Goal: Communication & Community: Answer question/provide support

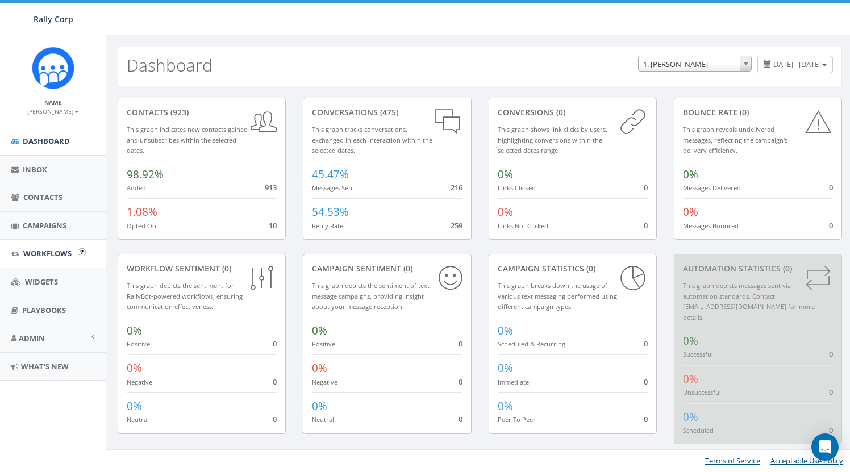
click at [30, 249] on span "Workflows" at bounding box center [47, 253] width 48 height 10
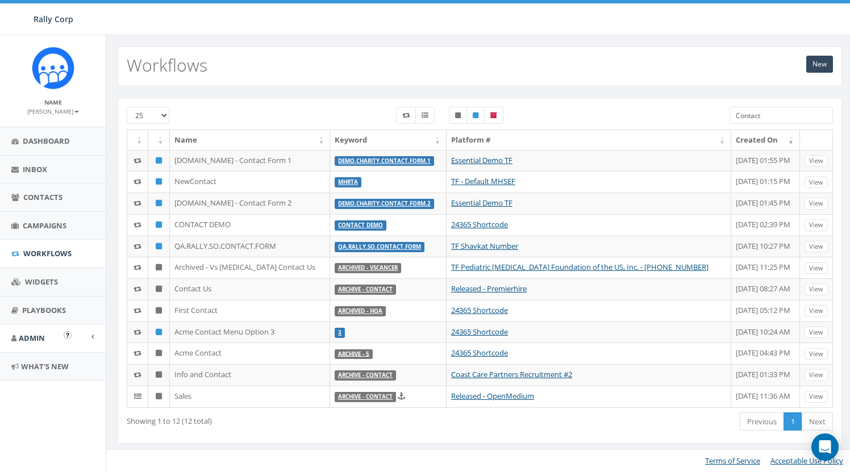
click at [32, 337] on span "Admin" at bounding box center [32, 338] width 26 height 10
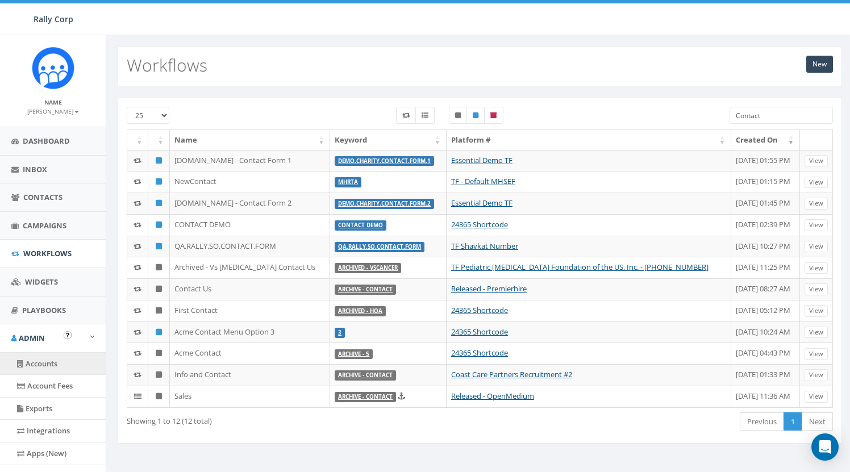
click at [41, 362] on link "Accounts" at bounding box center [53, 364] width 106 height 22
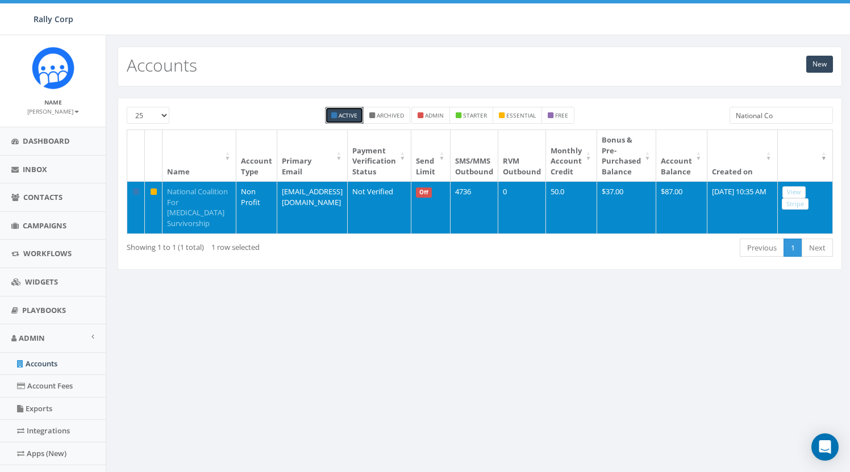
click at [184, 215] on link "National Coalition For Cancer Survivorship" at bounding box center [197, 207] width 61 height 42
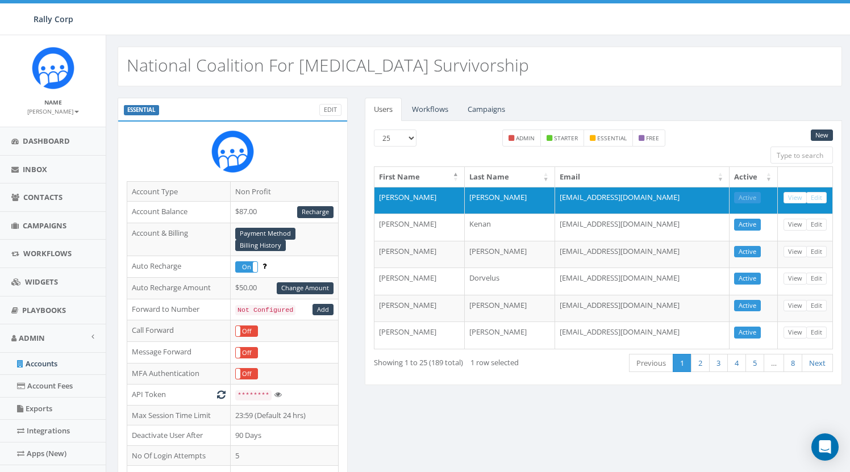
click at [438, 99] on link "Workflows" at bounding box center [430, 109] width 55 height 23
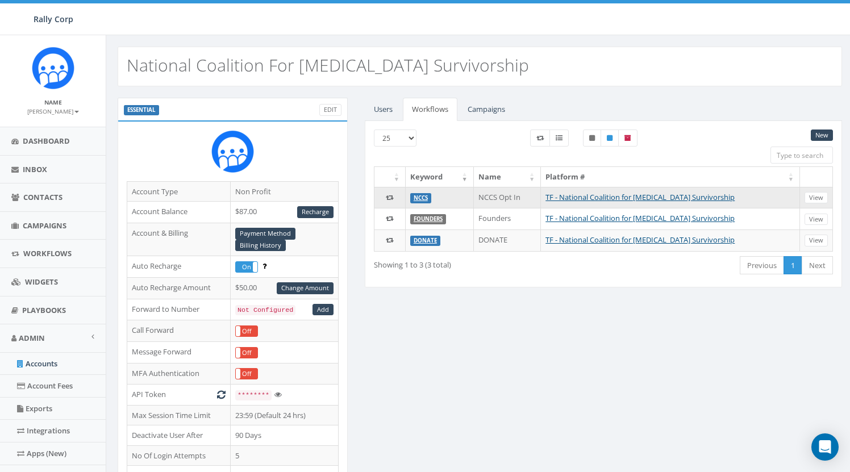
click at [419, 195] on link "NCCS" at bounding box center [420, 197] width 14 height 7
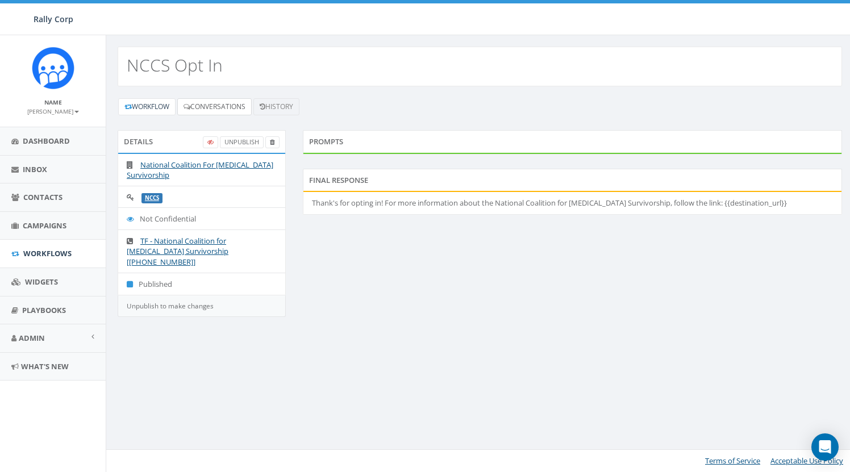
click at [233, 106] on link "Conversations" at bounding box center [214, 106] width 74 height 17
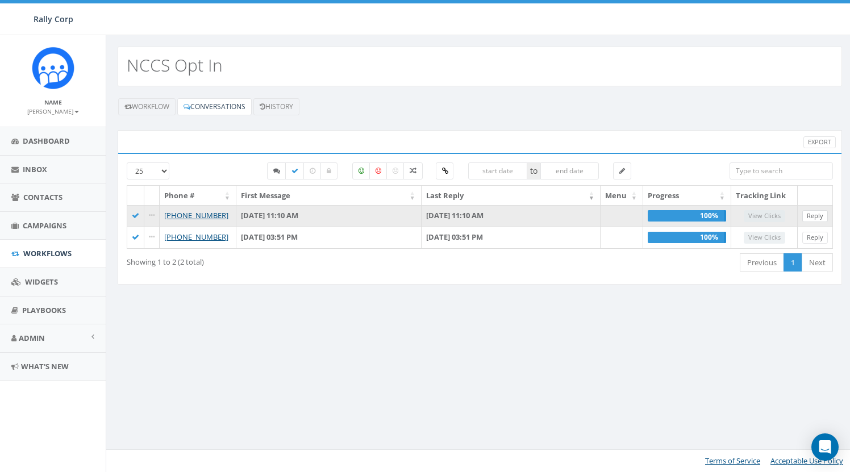
click at [813, 210] on link "Reply" at bounding box center [815, 216] width 26 height 12
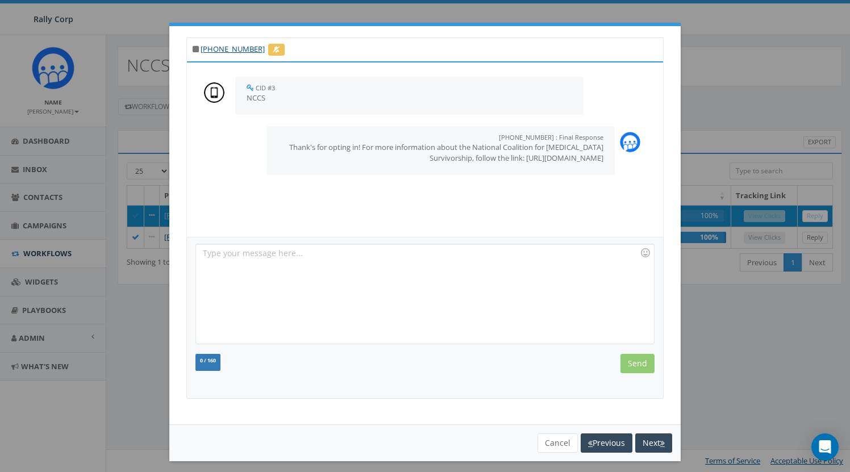
click at [478, 292] on div at bounding box center [424, 293] width 457 height 99
click at [557, 438] on button "Cancel" at bounding box center [557, 442] width 40 height 19
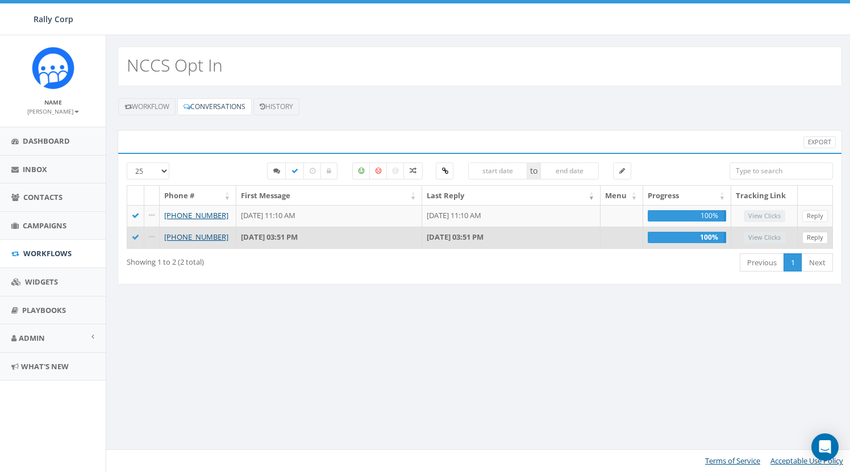
click at [812, 237] on link "Reply" at bounding box center [815, 238] width 26 height 12
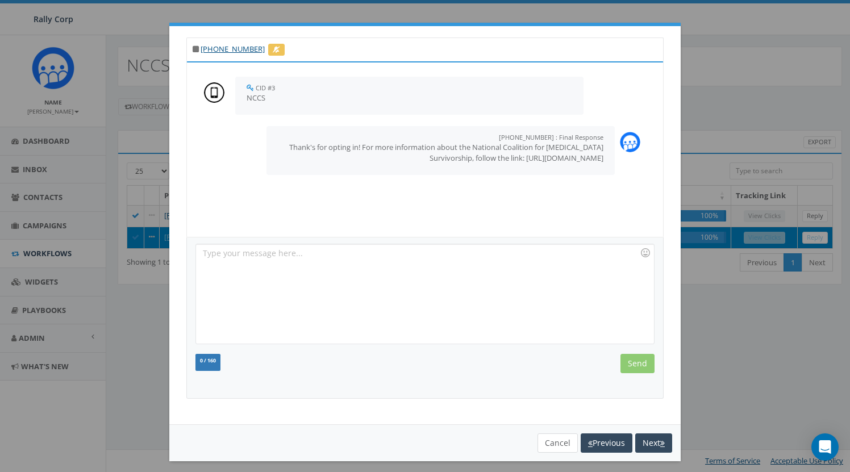
click at [557, 440] on button "Cancel" at bounding box center [557, 442] width 40 height 19
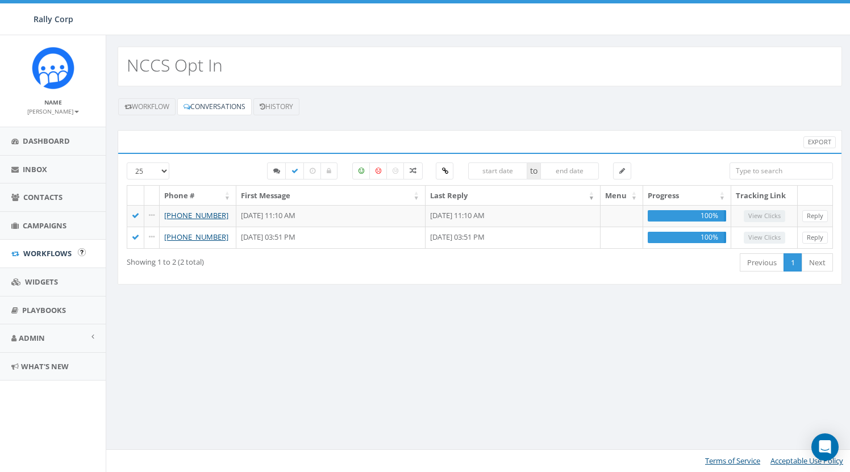
click at [52, 252] on span "Workflows" at bounding box center [47, 253] width 48 height 10
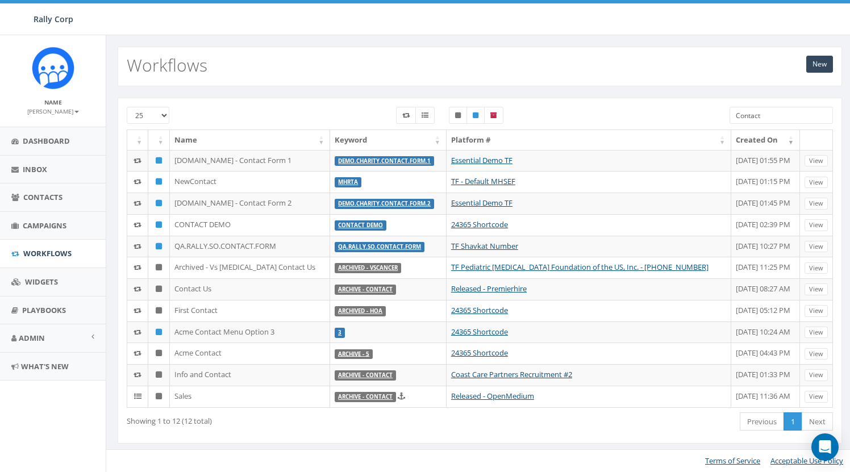
click at [754, 111] on input "Contact" at bounding box center [780, 115] width 103 height 17
